Goal: Information Seeking & Learning: Learn about a topic

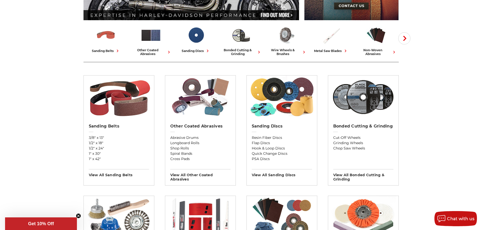
scroll to position [126, 0]
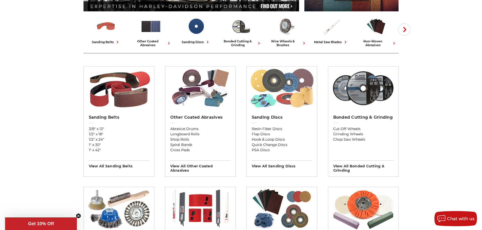
click at [276, 105] on img at bounding box center [281, 88] width 65 height 43
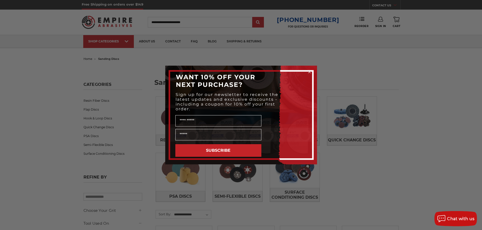
drag, startPoint x: 310, startPoint y: 73, endPoint x: 326, endPoint y: 75, distance: 16.4
click at [310, 73] on icon "Close dialog" at bounding box center [309, 72] width 5 height 5
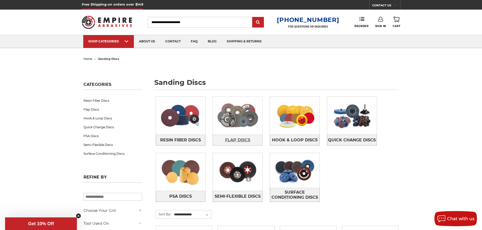
click at [244, 140] on span "Flap Discs" at bounding box center [237, 140] width 25 height 9
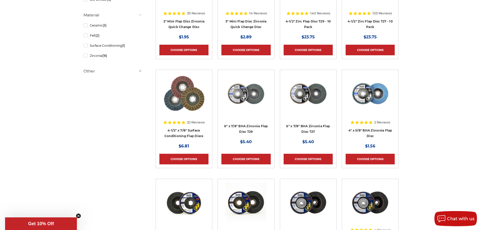
scroll to position [177, 0]
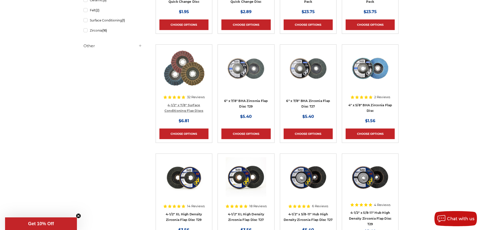
click at [185, 109] on link "4-1/2" x 7/8" Surface Conditioning Flap Discs" at bounding box center [183, 108] width 39 height 10
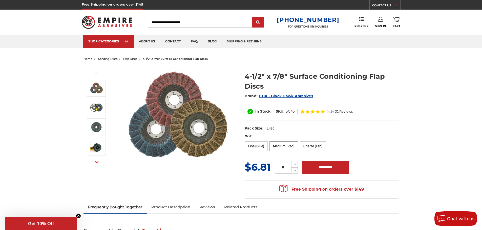
click at [285, 145] on label "Medium (Red)" at bounding box center [283, 147] width 29 height 10
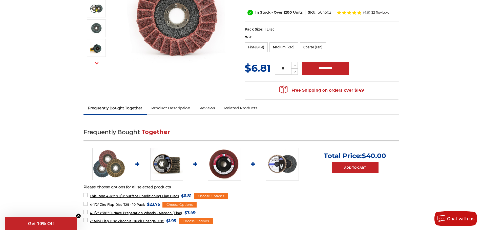
scroll to position [101, 0]
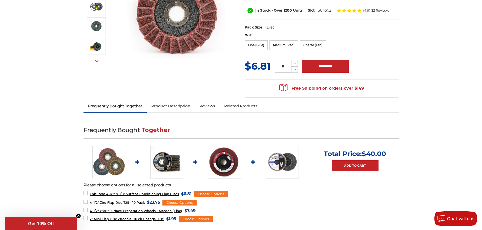
click at [181, 106] on link "Product Description" at bounding box center [171, 106] width 48 height 11
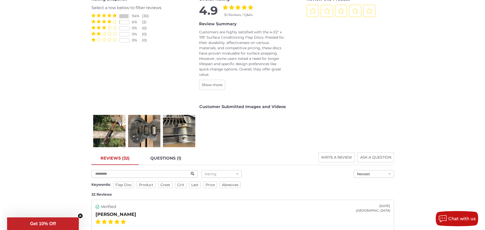
scroll to position [712, 0]
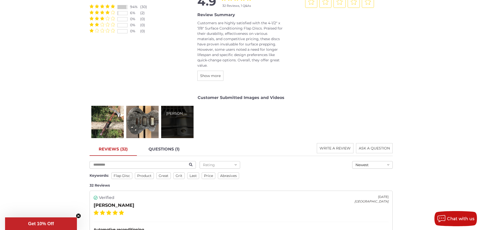
click at [183, 127] on div "Jason W." at bounding box center [177, 122] width 32 height 32
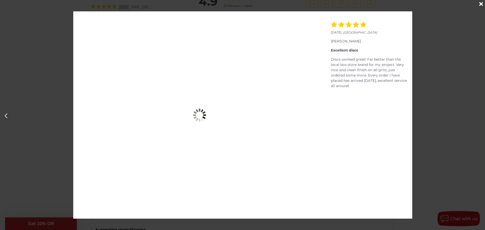
scroll to position [0, 971]
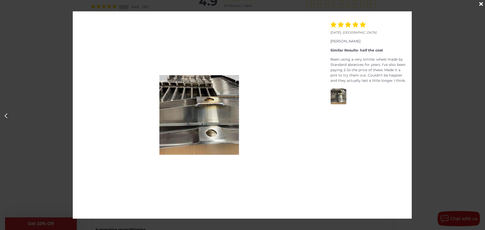
click at [481, 4] on icon "Close" at bounding box center [482, 4] width 4 height 6
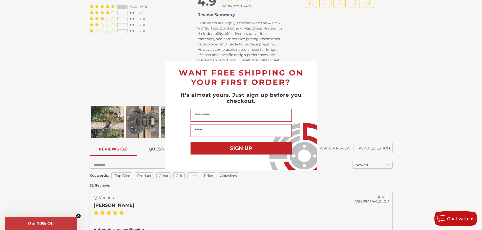
click at [312, 67] on circle "Close dialog" at bounding box center [312, 65] width 5 height 5
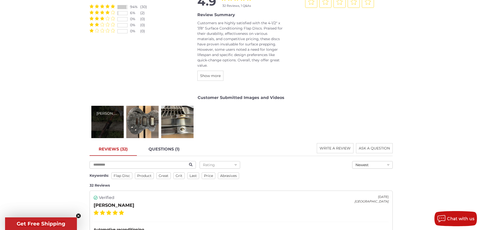
click at [104, 117] on div "Adam A." at bounding box center [107, 122] width 32 height 32
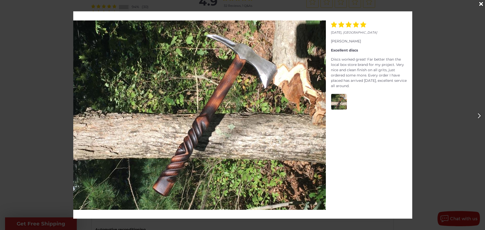
click at [481, 5] on icon "Close" at bounding box center [482, 4] width 4 height 6
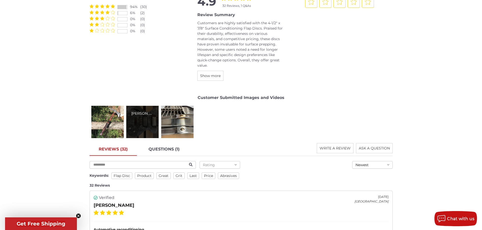
click at [142, 117] on div "Zack N." at bounding box center [142, 122] width 32 height 32
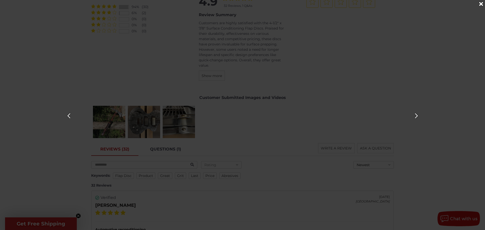
scroll to position [0, 485]
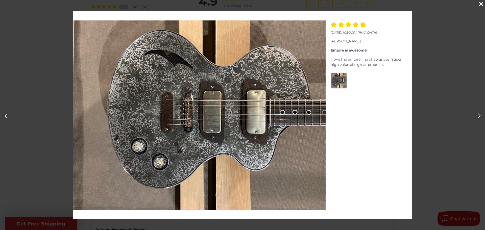
click at [480, 117] on icon "Next" at bounding box center [479, 115] width 3 height 5
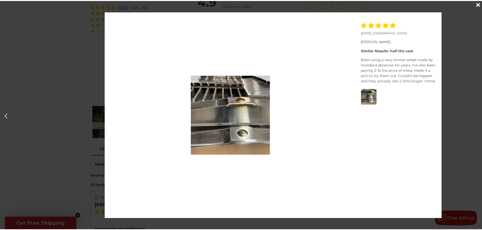
scroll to position [0, 971]
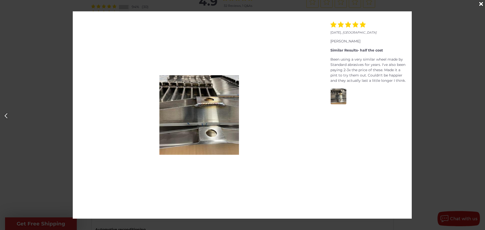
click at [479, 3] on div "Close" at bounding box center [481, 4] width 8 height 8
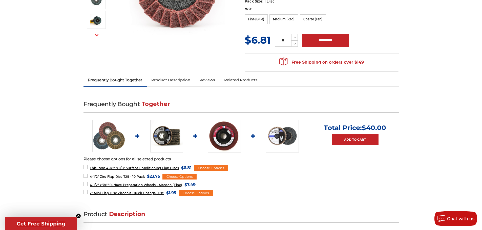
scroll to position [54, 0]
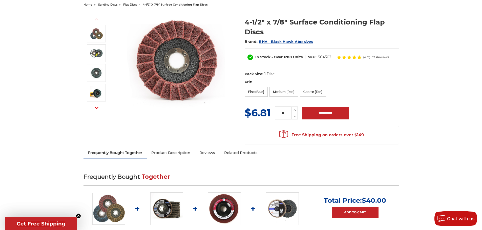
click at [174, 153] on link "Product Description" at bounding box center [171, 152] width 48 height 11
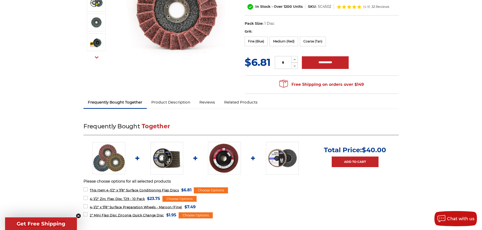
scroll to position [0, 0]
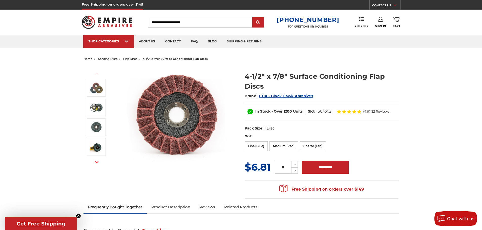
click at [186, 19] on input "Search" at bounding box center [200, 22] width 104 height 11
type input "********"
click at [253, 17] on input "submit" at bounding box center [258, 22] width 10 height 10
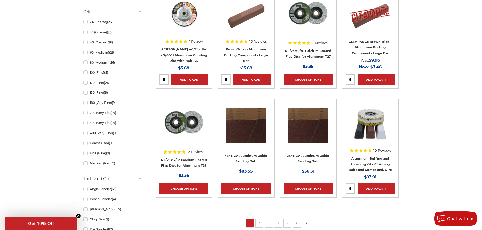
scroll to position [253, 0]
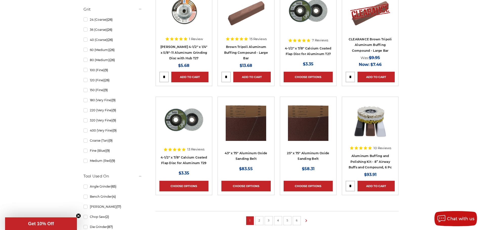
click at [260, 220] on link "2" at bounding box center [259, 221] width 5 height 6
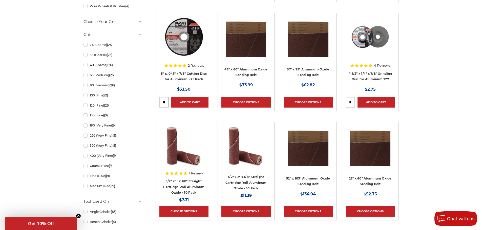
scroll to position [253, 0]
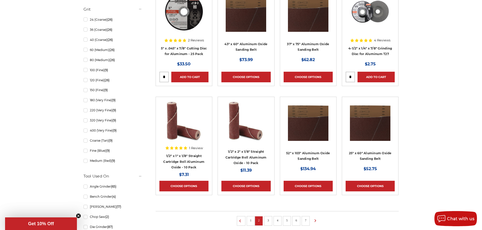
click at [268, 222] on link "3" at bounding box center [267, 221] width 5 height 6
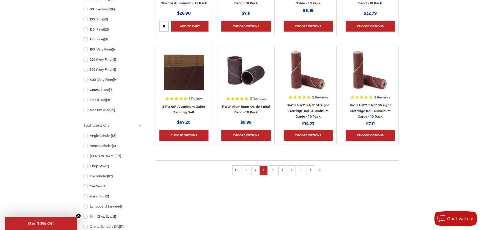
scroll to position [329, 0]
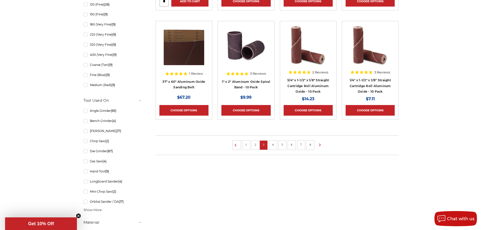
click at [274, 147] on link "4" at bounding box center [272, 145] width 5 height 6
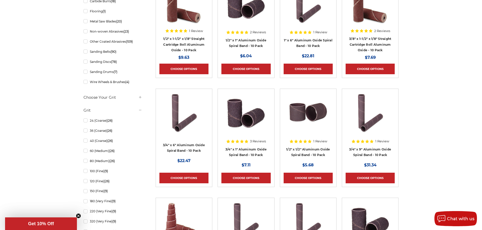
scroll to position [253, 0]
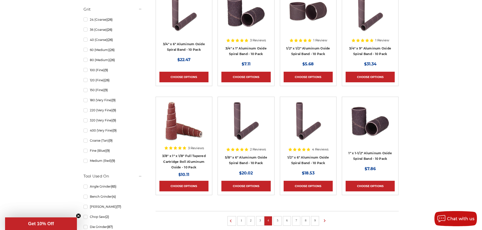
click at [278, 220] on link "5" at bounding box center [277, 221] width 5 height 6
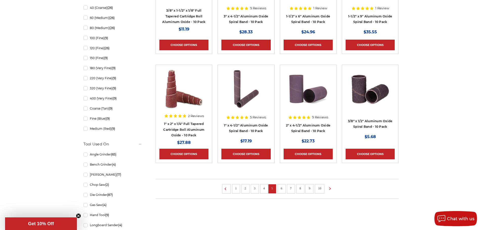
scroll to position [354, 0]
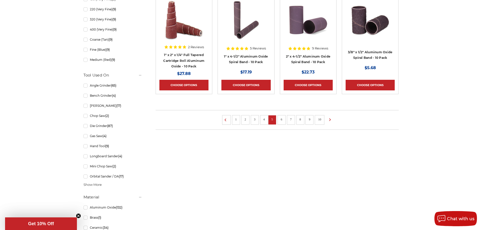
click at [282, 121] on link "6" at bounding box center [281, 120] width 5 height 6
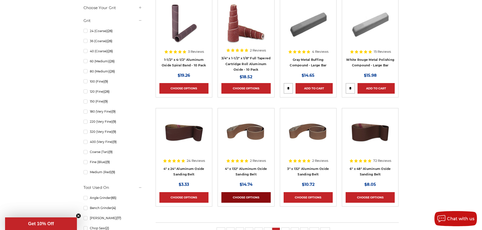
scroll to position [278, 0]
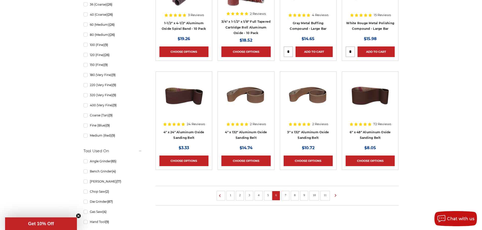
click at [285, 196] on link "7" at bounding box center [285, 196] width 5 height 6
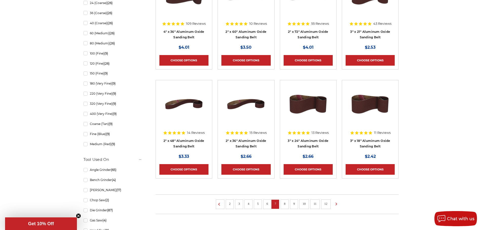
scroll to position [278, 0]
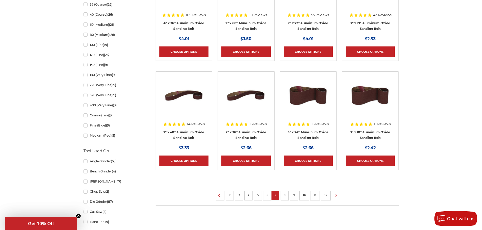
click at [286, 195] on link "8" at bounding box center [284, 196] width 5 height 6
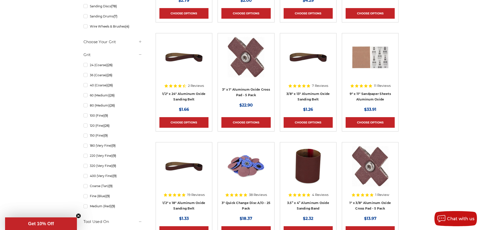
scroll to position [253, 0]
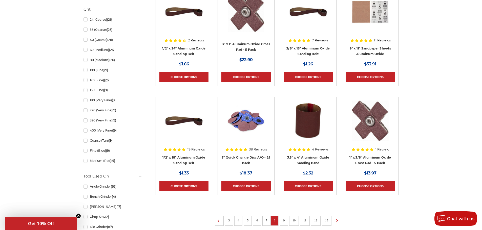
click at [284, 219] on link "9" at bounding box center [283, 221] width 5 height 6
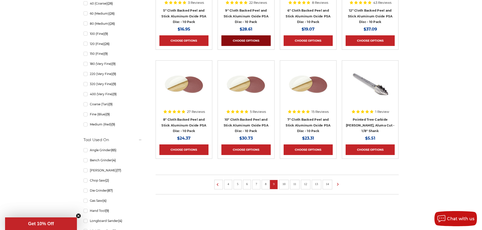
scroll to position [303, 0]
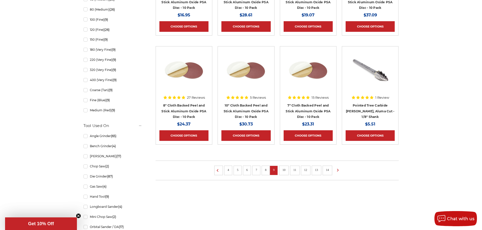
click at [285, 169] on link "10" at bounding box center [283, 170] width 7 height 6
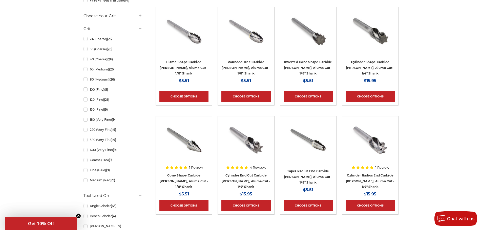
scroll to position [253, 0]
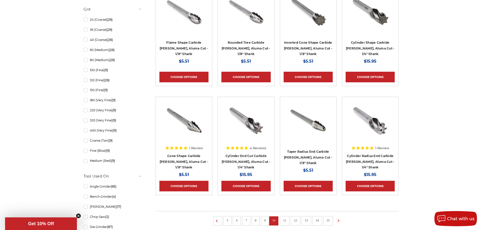
click at [283, 221] on link "11" at bounding box center [284, 221] width 7 height 6
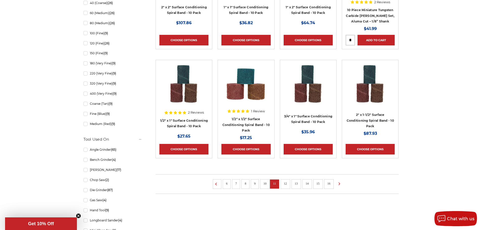
scroll to position [303, 0]
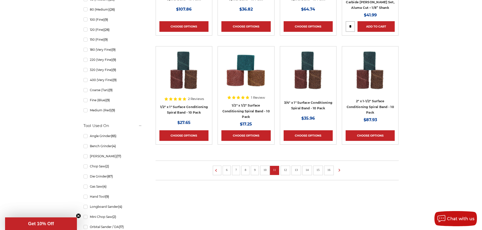
click at [287, 171] on link "12" at bounding box center [285, 170] width 7 height 6
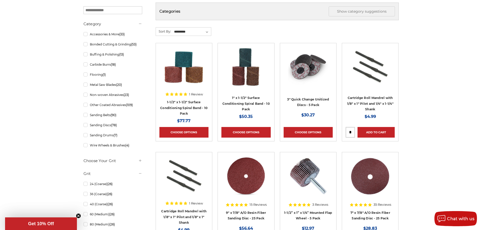
scroll to position [101, 0]
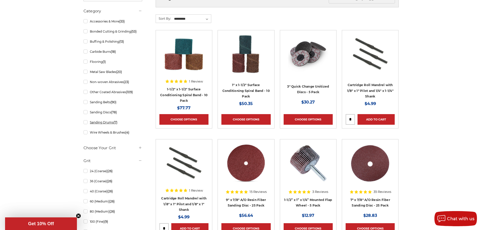
click at [105, 123] on link "Sanding Drums (7)" at bounding box center [112, 122] width 59 height 9
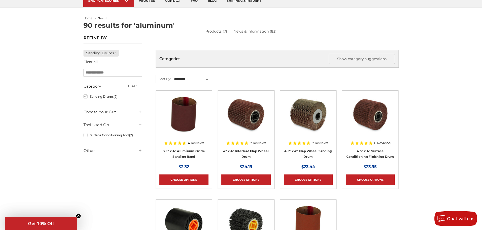
scroll to position [51, 0]
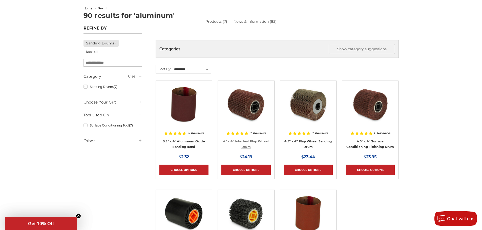
click at [252, 141] on link "4” x 4” Interleaf Flap Wheel Drum" at bounding box center [246, 145] width 46 height 10
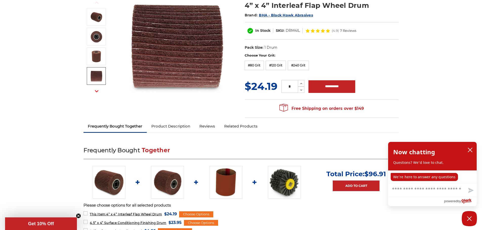
scroll to position [76, 0]
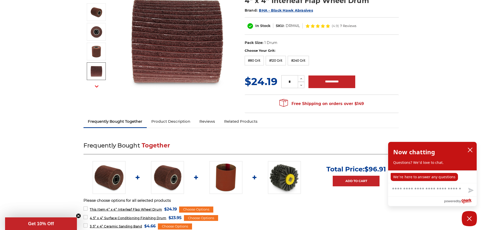
click at [176, 121] on link "Product Description" at bounding box center [171, 121] width 48 height 11
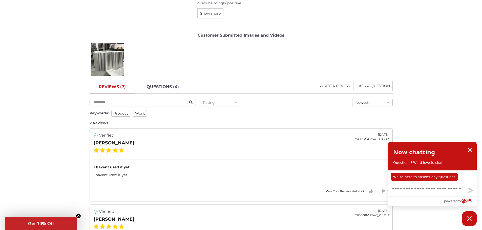
scroll to position [702, 0]
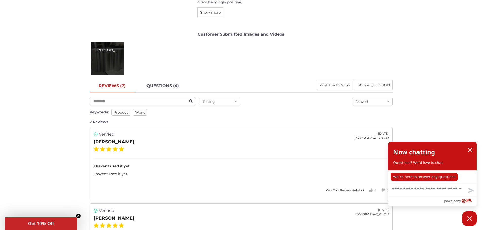
click at [107, 66] on div "Robert F." at bounding box center [107, 58] width 32 height 32
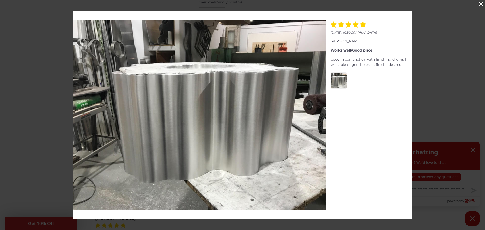
click at [481, 4] on icon "Close" at bounding box center [482, 4] width 4 height 6
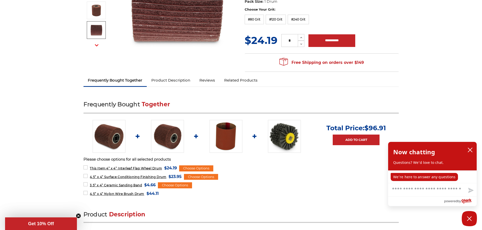
scroll to position [45, 0]
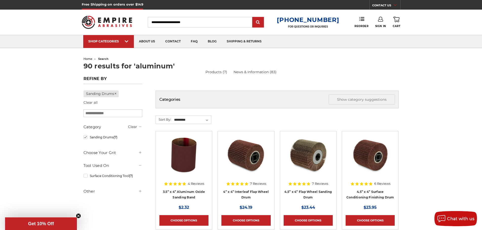
click at [373, 172] on img at bounding box center [370, 155] width 40 height 40
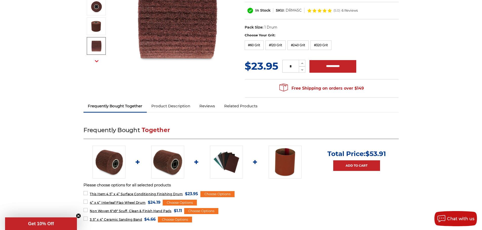
scroll to position [51, 0]
